Goal: Task Accomplishment & Management: Use online tool/utility

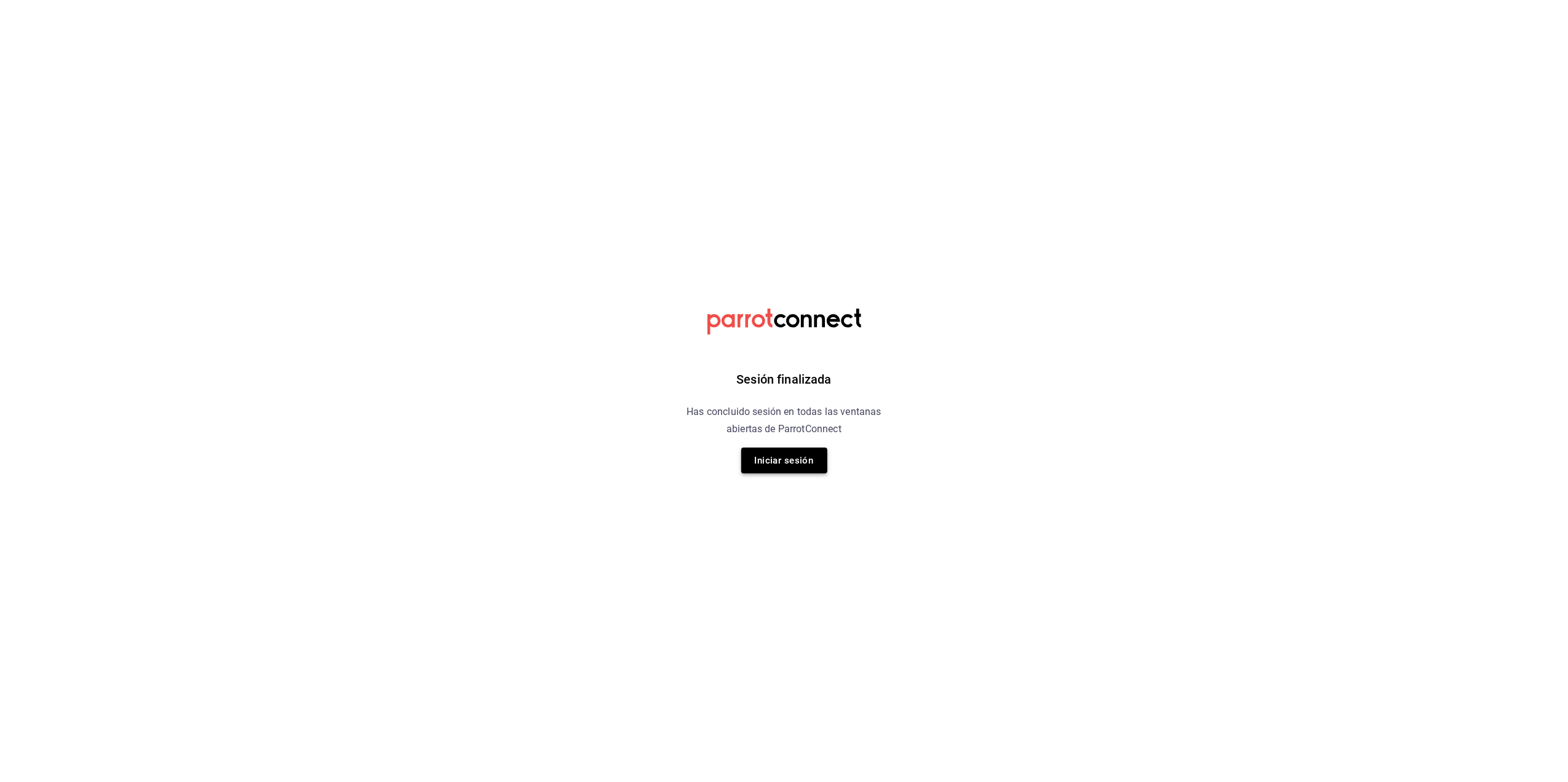
click at [782, 461] on button "Iniciar sesión" at bounding box center [784, 461] width 86 height 26
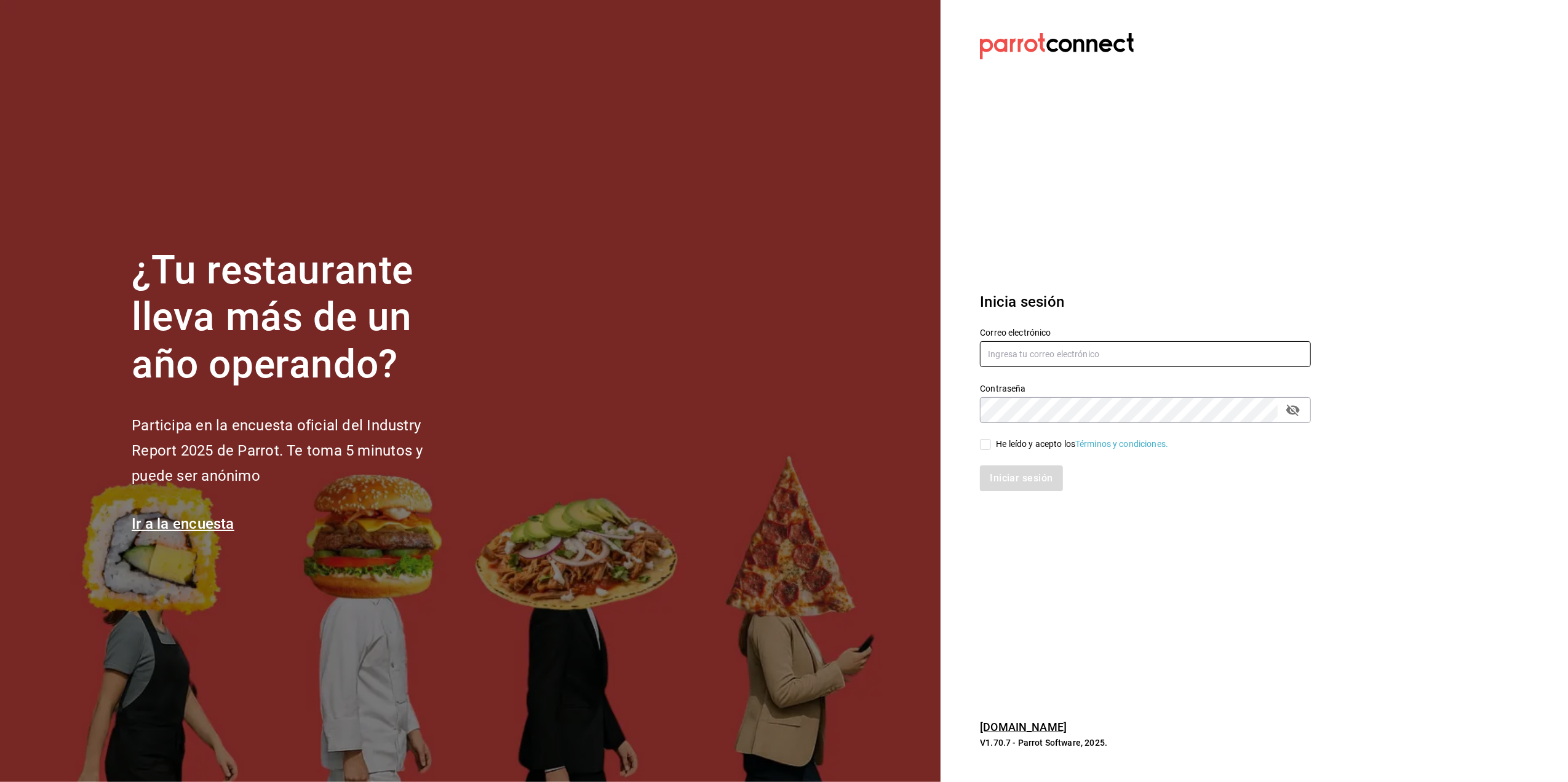
type input "[EMAIL_ADDRESS][DOMAIN_NAME]"
click at [984, 445] on input "He leído y acepto los Términos y condiciones." at bounding box center [985, 445] width 11 height 11
checkbox input "true"
click at [1023, 480] on button "Iniciar sesión" at bounding box center [1021, 478] width 83 height 26
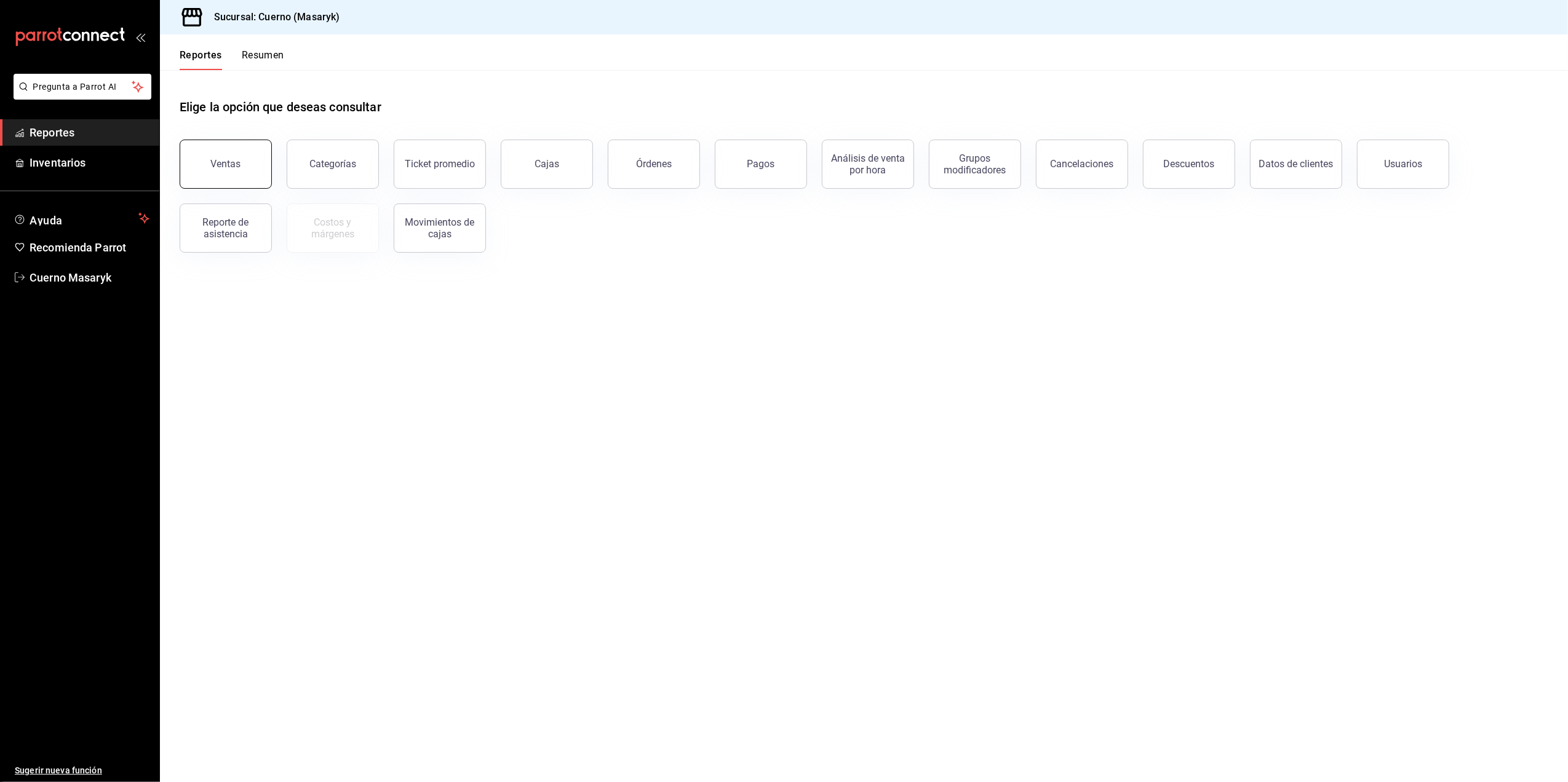
click at [218, 169] on div "Ventas" at bounding box center [226, 164] width 30 height 12
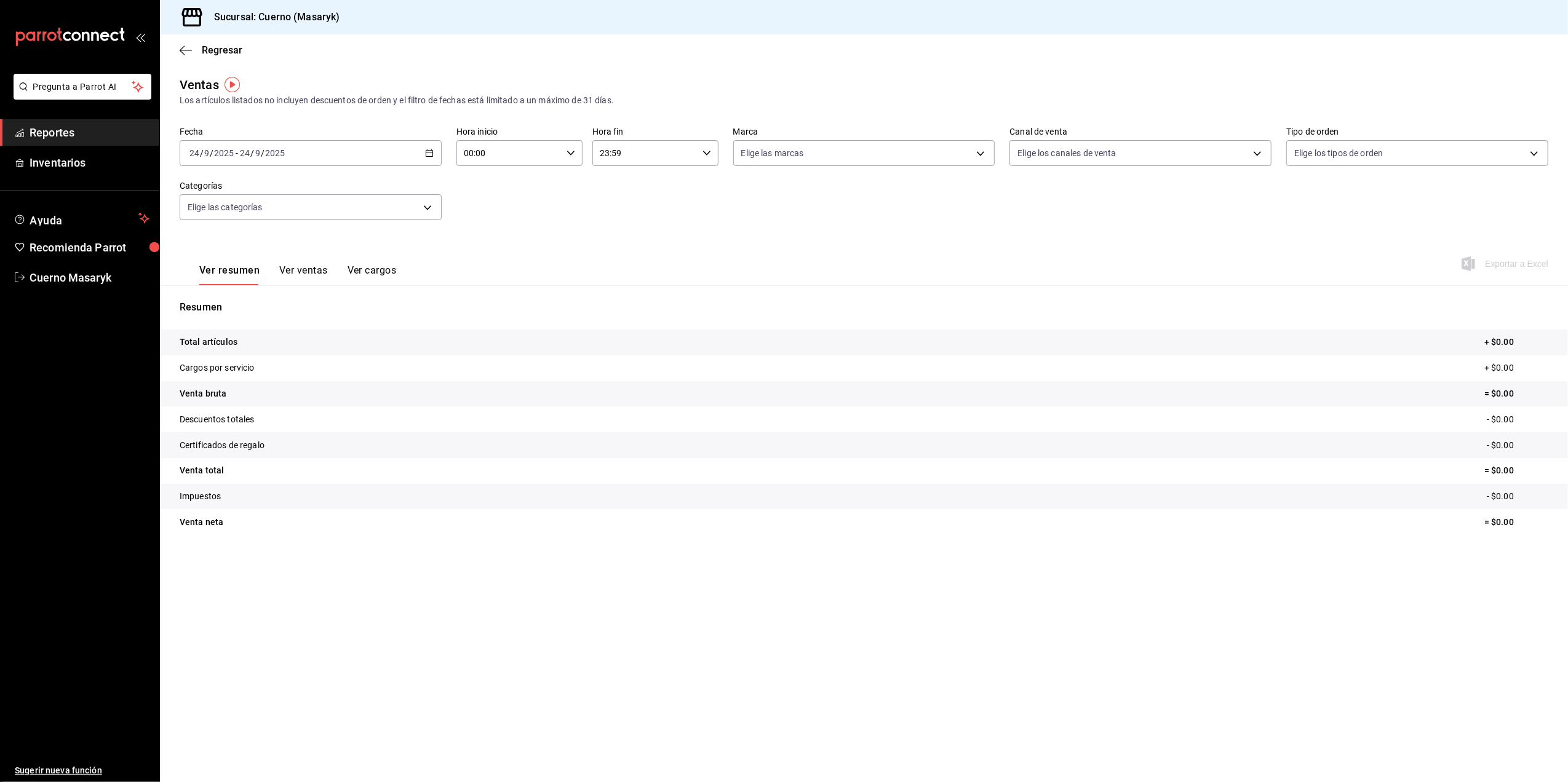
click at [432, 155] on \(Stroke\) "button" at bounding box center [429, 154] width 8 height 7
click at [250, 305] on span "Rango de fechas" at bounding box center [238, 301] width 95 height 13
click at [317, 317] on abbr "22" at bounding box center [322, 316] width 8 height 9
click at [373, 315] on button "24" at bounding box center [364, 316] width 21 height 22
click at [577, 151] on div "00:00 Hora inicio" at bounding box center [519, 154] width 126 height 26
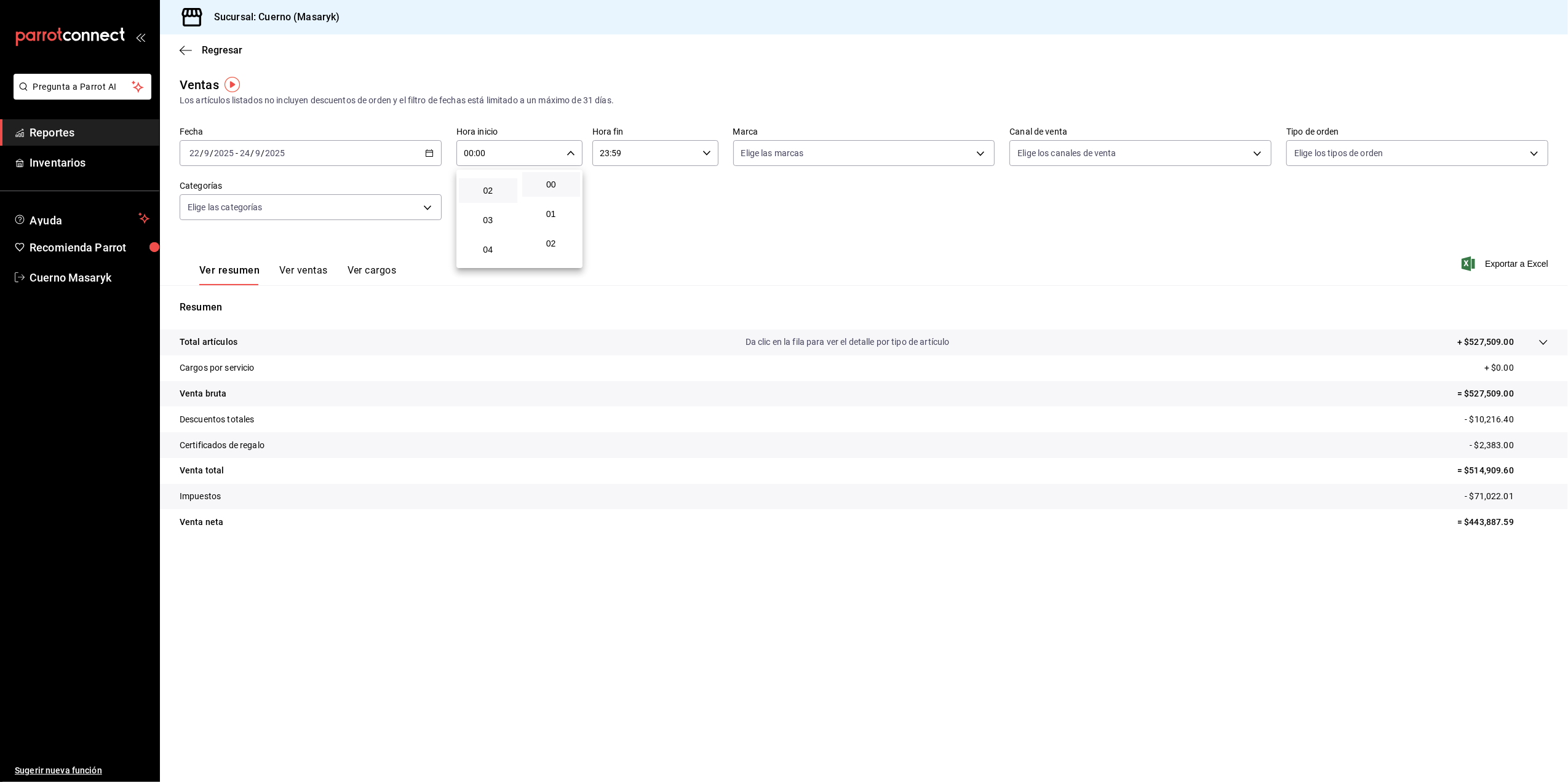
scroll to position [82, 0]
click at [490, 256] on button "05" at bounding box center [488, 251] width 59 height 25
type input "05:00"
click at [663, 150] on div at bounding box center [784, 391] width 1568 height 782
click at [671, 153] on input "23:59" at bounding box center [645, 154] width 105 height 25
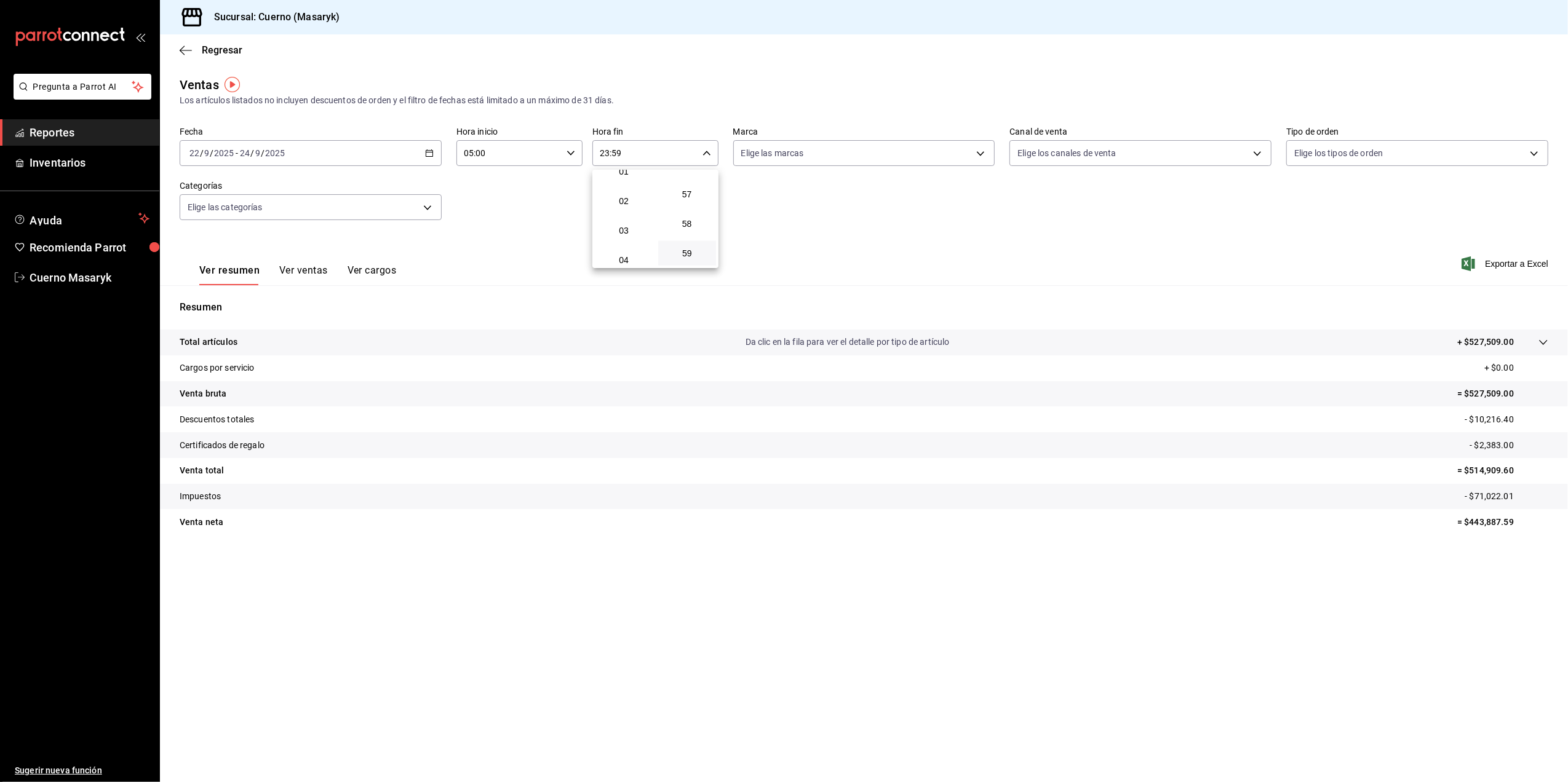
scroll to position [82, 0]
click at [623, 251] on span "05" at bounding box center [623, 250] width 43 height 10
click at [693, 151] on div at bounding box center [784, 391] width 1568 height 782
click at [704, 151] on \(Stroke\) "button" at bounding box center [707, 153] width 8 height 4
click at [690, 189] on button "00" at bounding box center [687, 184] width 59 height 25
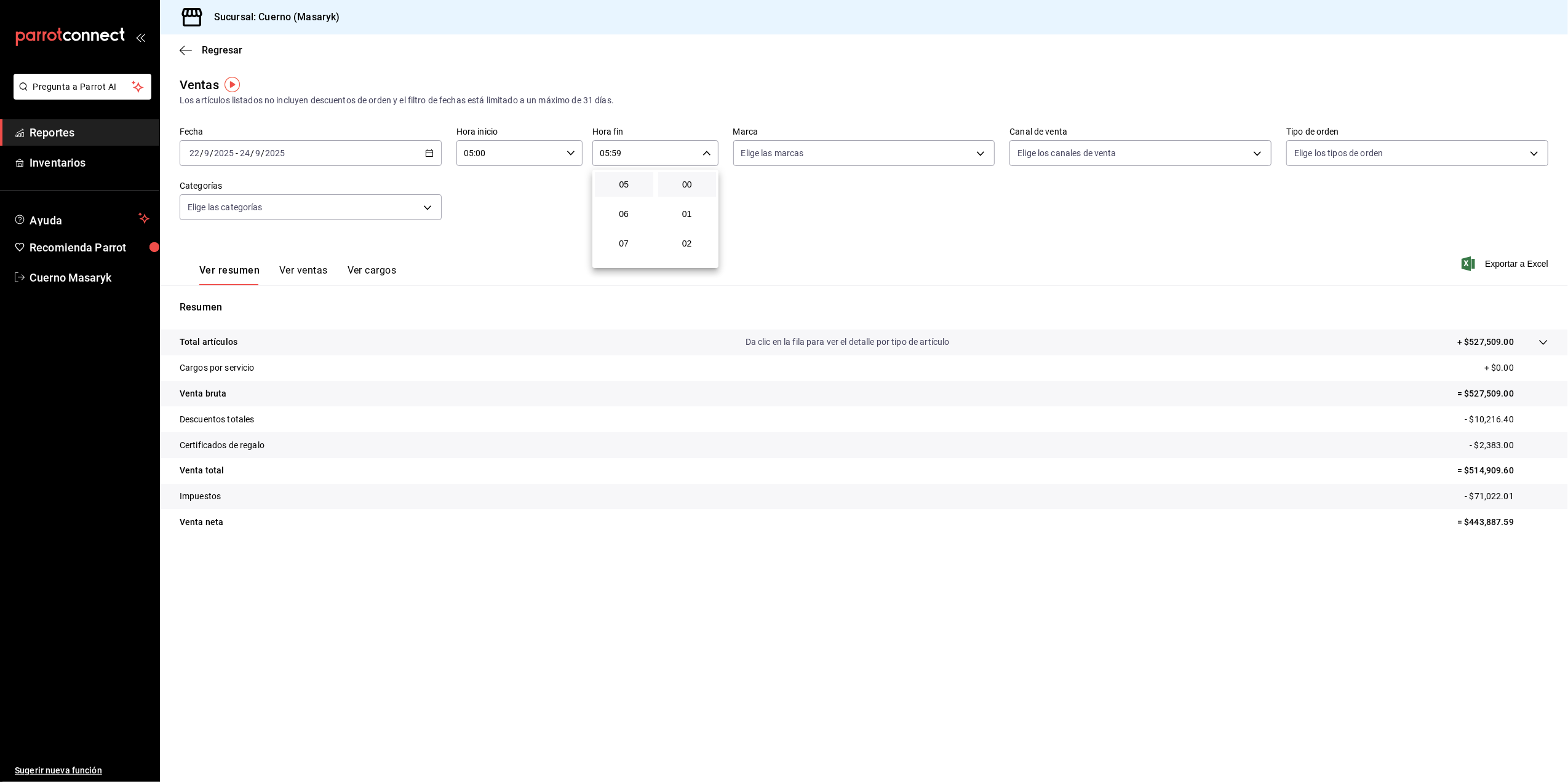
type input "05:00"
click at [956, 150] on div at bounding box center [784, 391] width 1568 height 782
click at [972, 156] on body "Pregunta a Parrot AI Reportes Inventarios Ayuda Recomienda Parrot Cuerno Masary…" at bounding box center [784, 391] width 1568 height 782
click at [753, 242] on label at bounding box center [749, 242] width 16 height 11
click at [752, 242] on input "checkbox" at bounding box center [746, 242] width 11 height 11
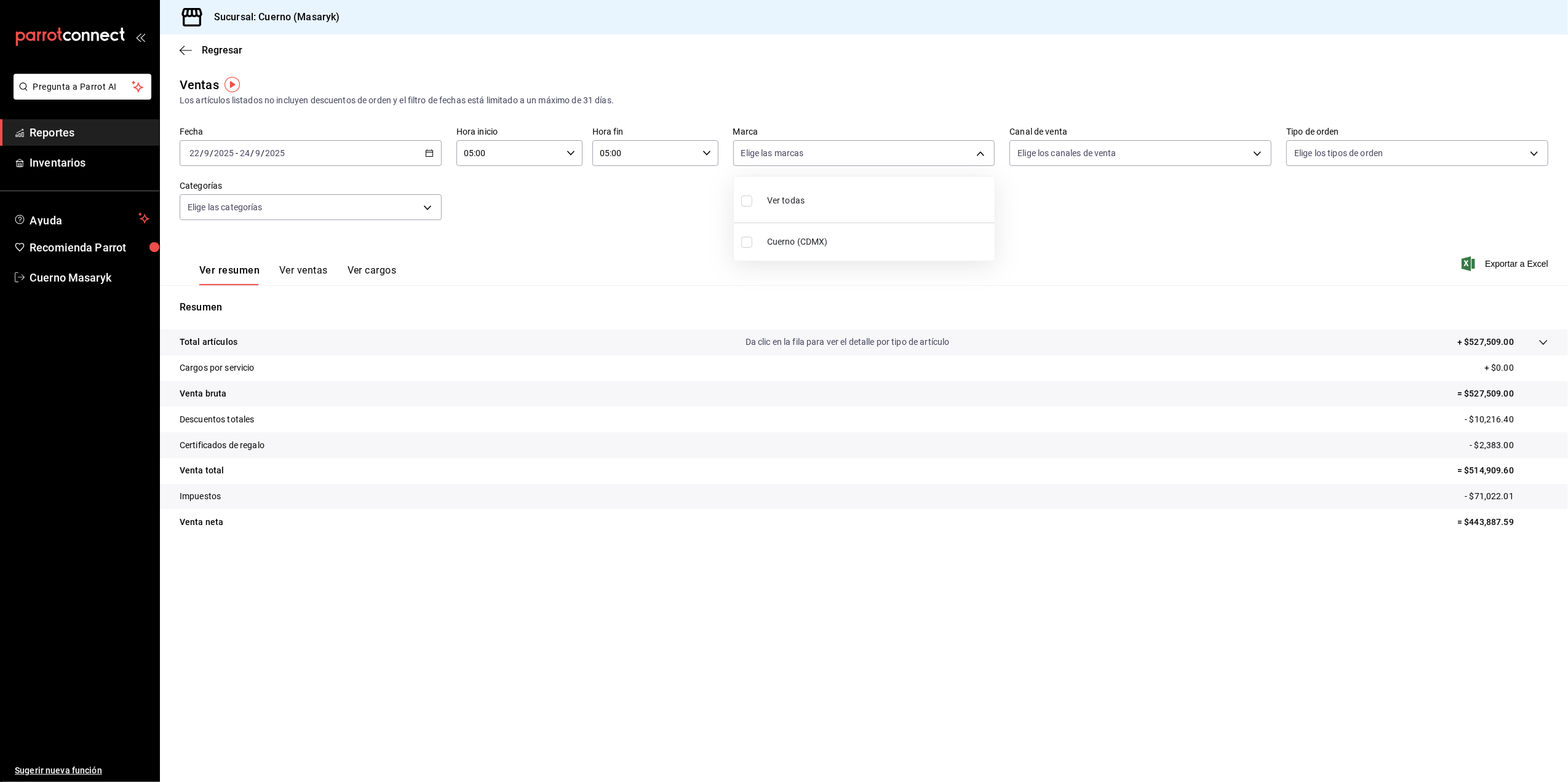
checkbox input "false"
click at [749, 244] on input "checkbox" at bounding box center [746, 242] width 11 height 11
checkbox input "true"
type input "4ea0d660-02b3-4785-bb88-48b5ef6e196c"
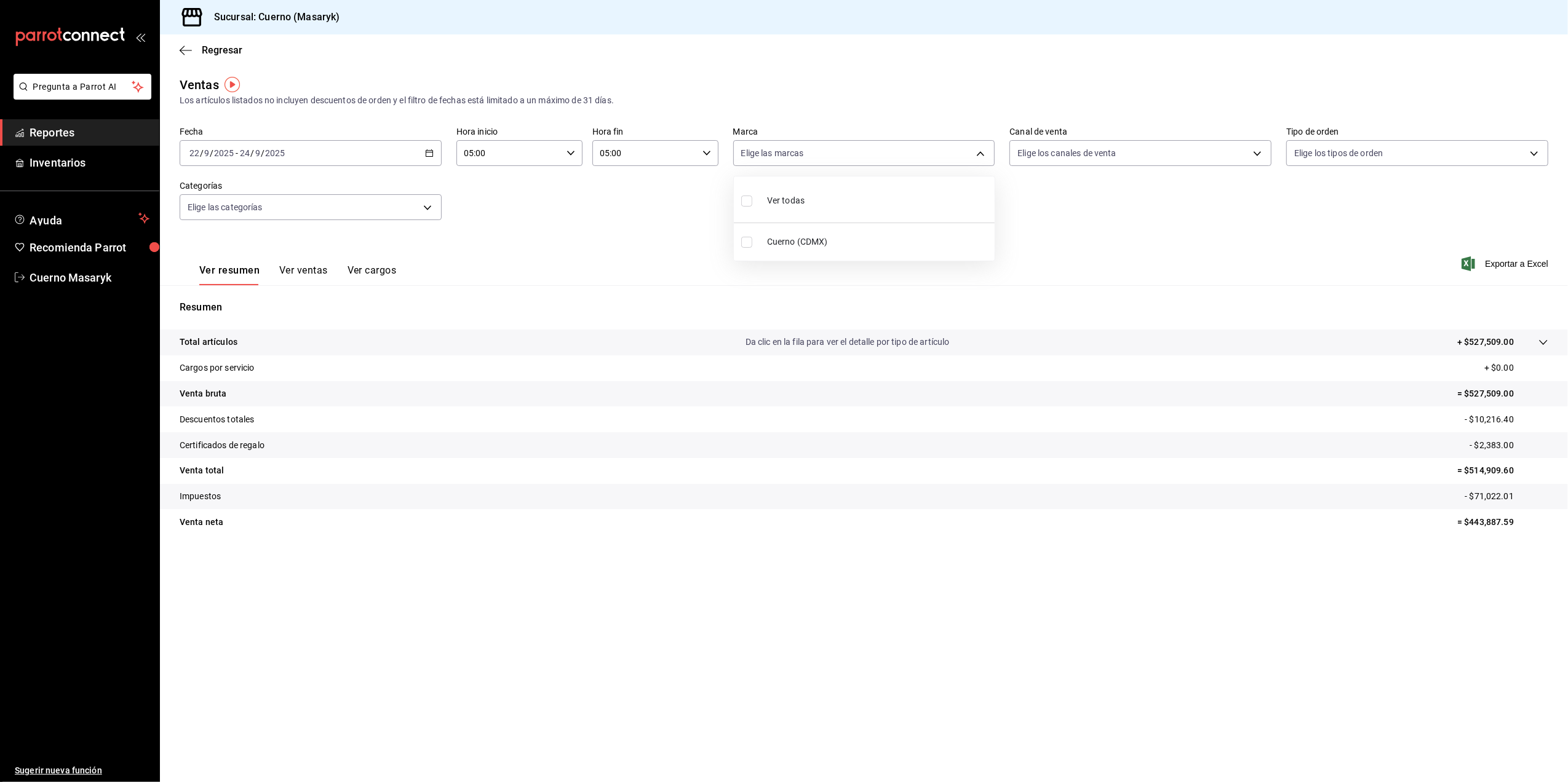
checkbox input "true"
click at [1317, 244] on div at bounding box center [784, 391] width 1568 height 782
click at [1501, 262] on span "Exportar a Excel" at bounding box center [1506, 263] width 84 height 14
